Goal: Information Seeking & Learning: Learn about a topic

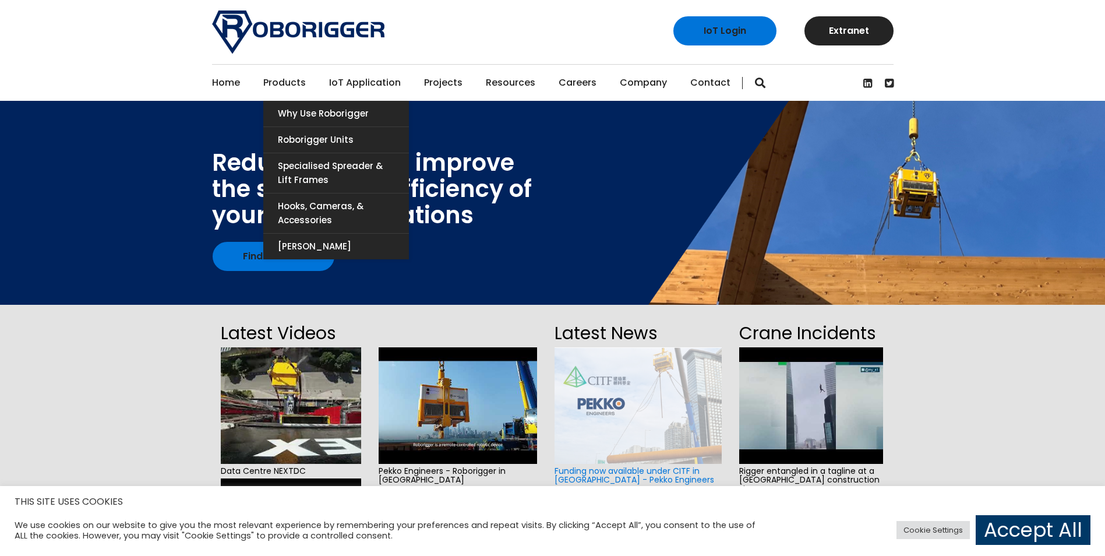
click at [283, 76] on link "Products" at bounding box center [284, 83] width 43 height 36
click at [343, 239] on link "[PERSON_NAME]" at bounding box center [336, 247] width 146 height 26
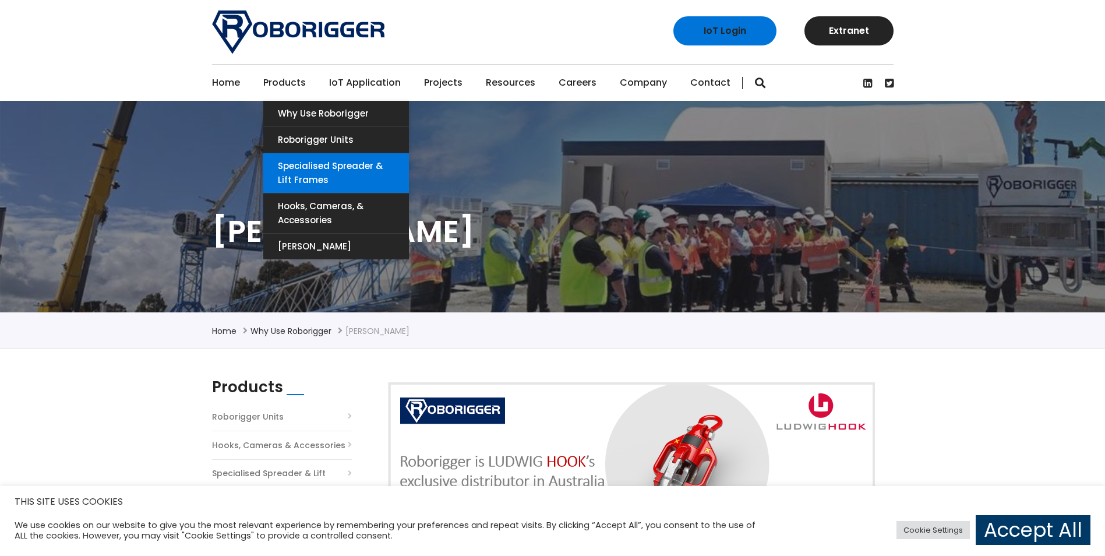
click at [346, 178] on link "Specialised Spreader & Lift Frames" at bounding box center [336, 173] width 146 height 40
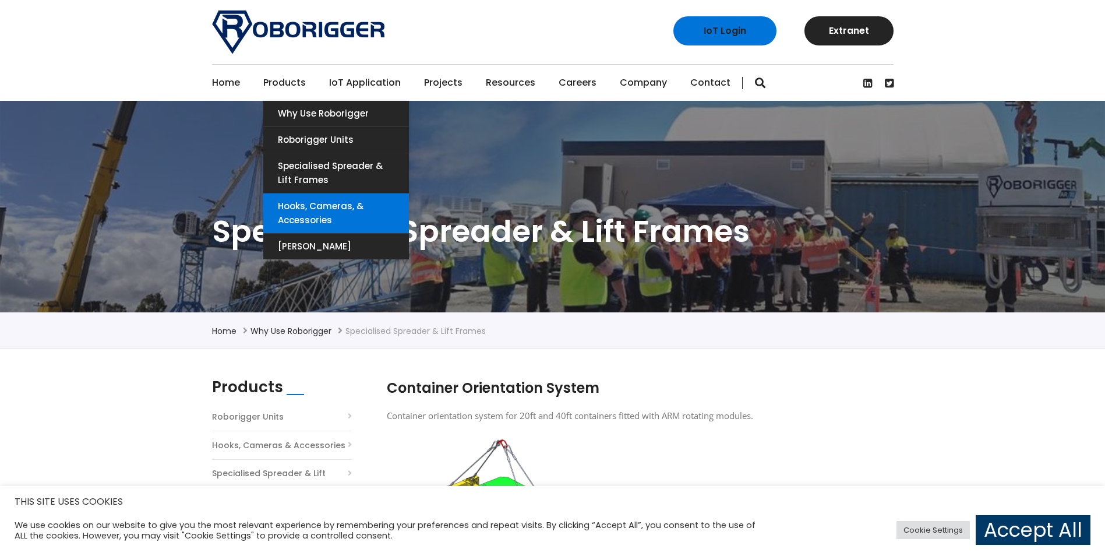
click at [366, 214] on link "Hooks, Cameras, & Accessories" at bounding box center [336, 213] width 146 height 40
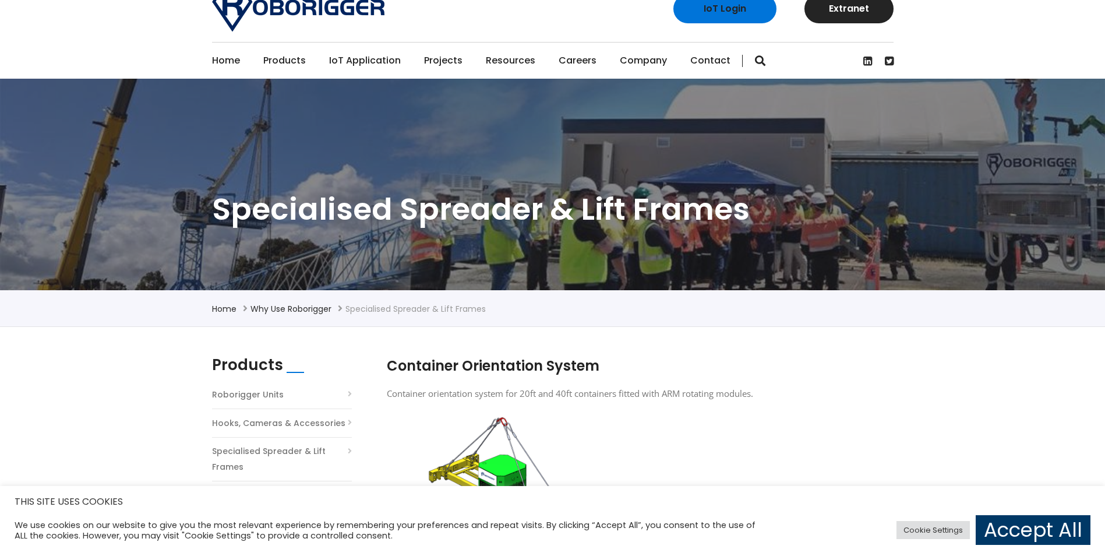
scroll to position [58, 0]
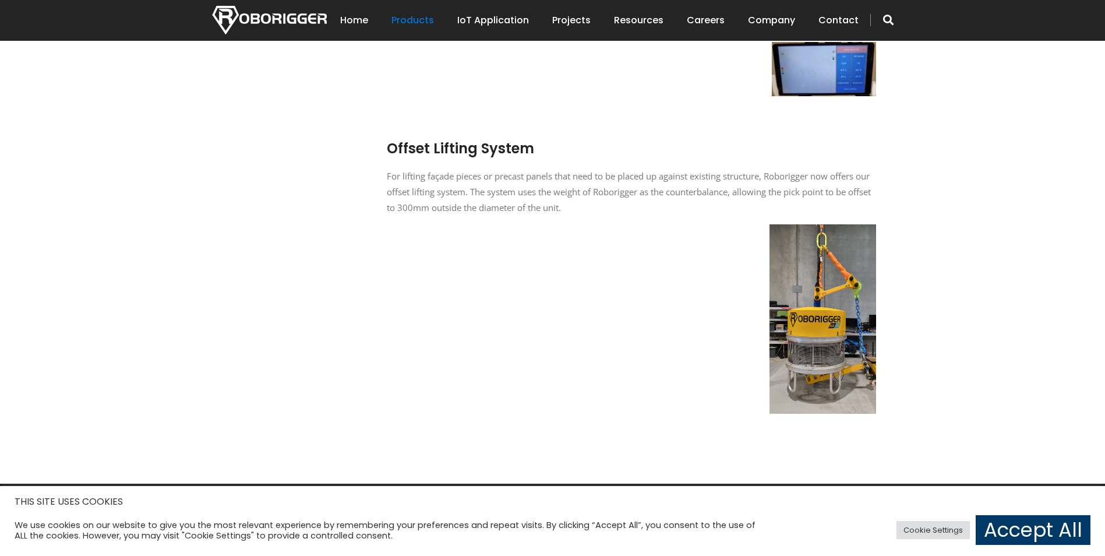
scroll to position [757, 0]
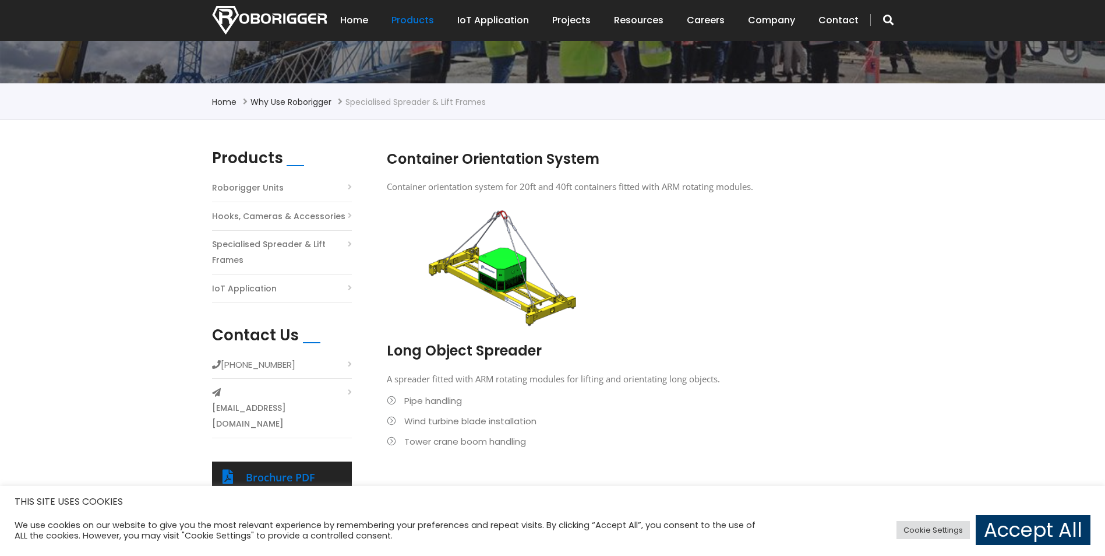
scroll to position [210, 0]
